Goal: Find specific page/section: Find specific page/section

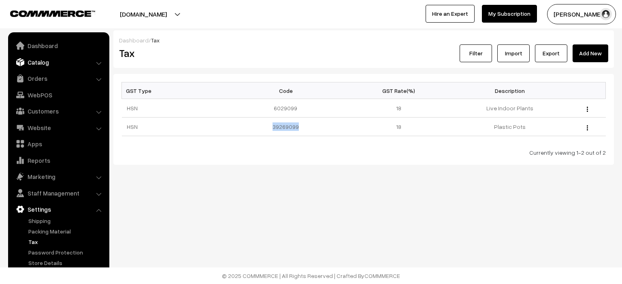
drag, startPoint x: 0, startPoint y: 0, endPoint x: 45, endPoint y: 68, distance: 81.4
click at [45, 68] on link "Catalog" at bounding box center [58, 62] width 96 height 15
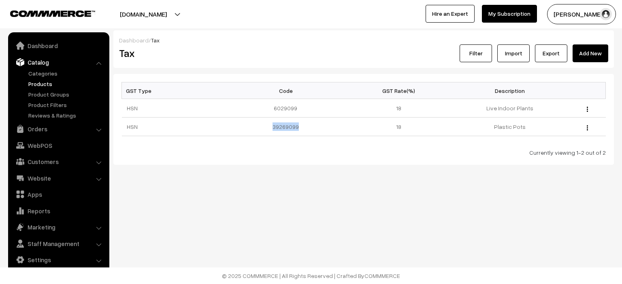
click at [45, 83] on link "Products" at bounding box center [66, 84] width 80 height 8
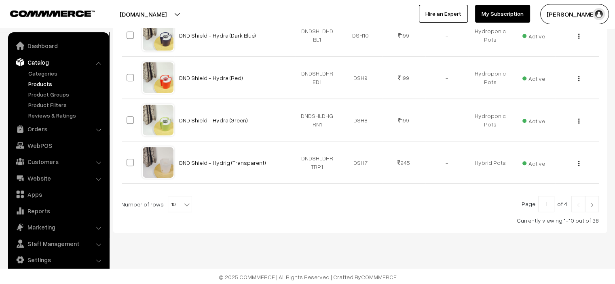
click at [183, 205] on b at bounding box center [187, 205] width 8 height 8
select select "30"
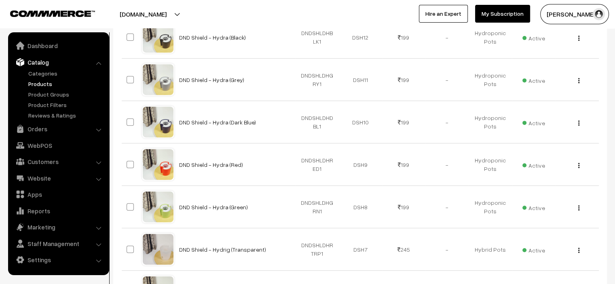
scroll to position [688, 0]
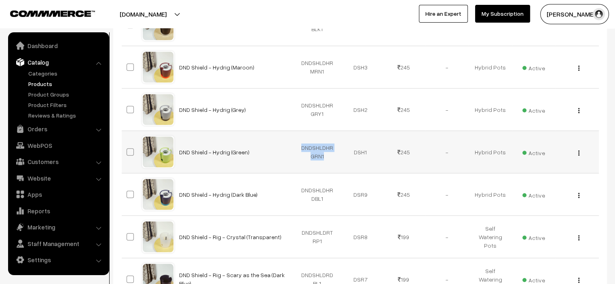
drag, startPoint x: 300, startPoint y: 148, endPoint x: 331, endPoint y: 155, distance: 32.4
click at [331, 155] on td "DNDSHLDHRGRN1" at bounding box center [317, 152] width 43 height 42
copy td "DNDSHLDHRGRN1"
